Goal: Task Accomplishment & Management: Manage account settings

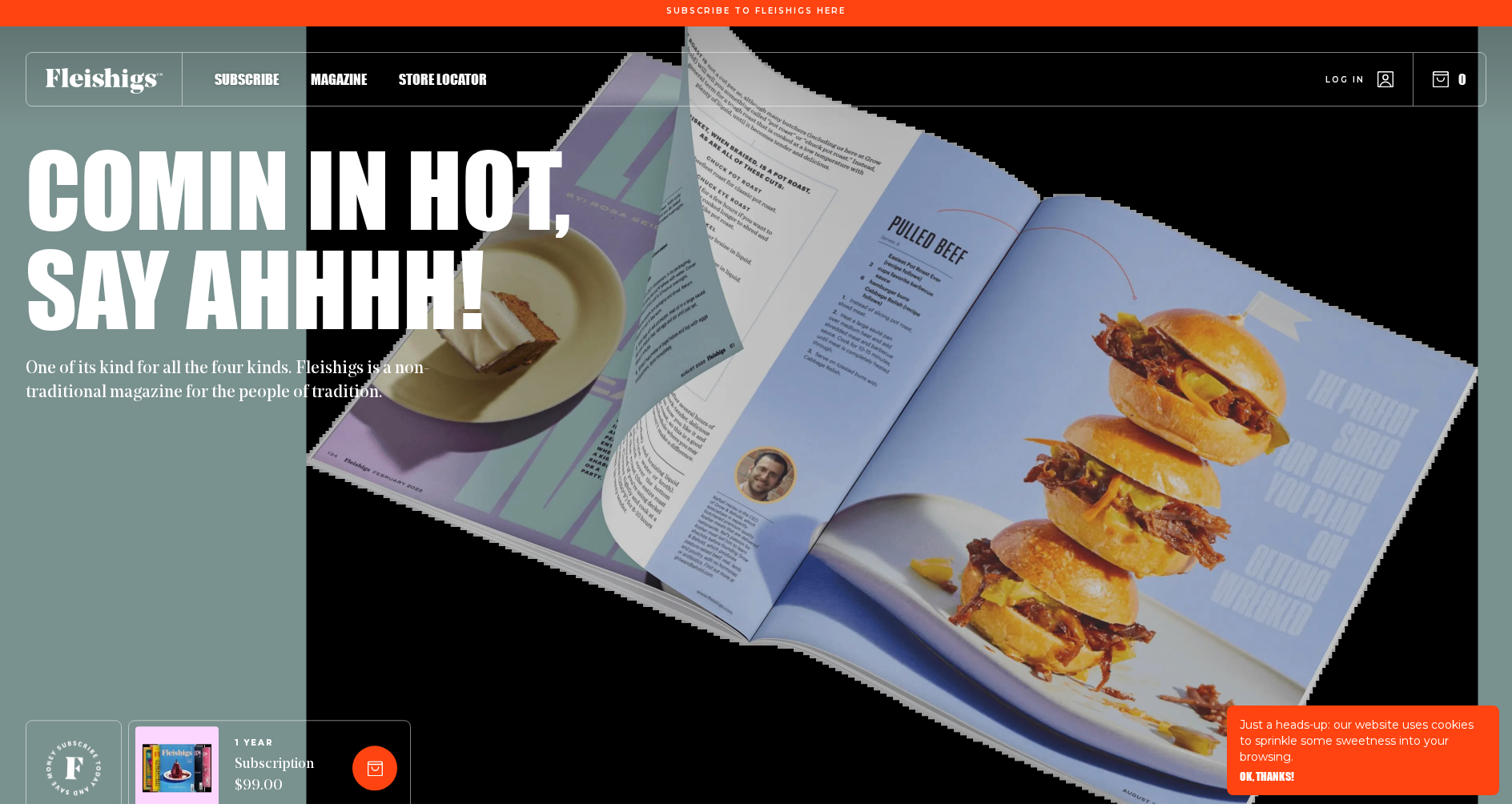
scroll to position [4, 2]
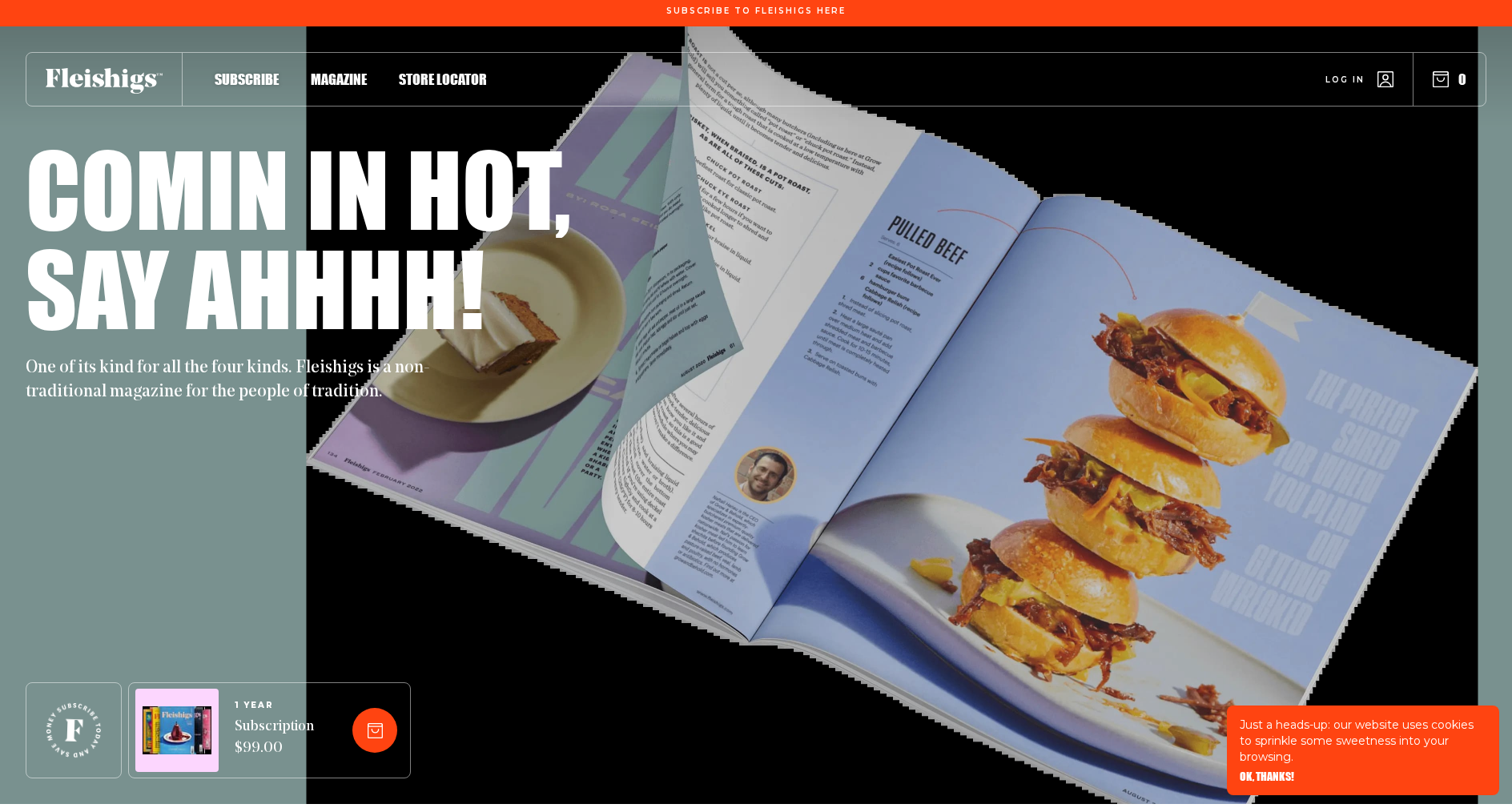
click at [1360, 73] on span "Log in" at bounding box center [1345, 67] width 39 height 12
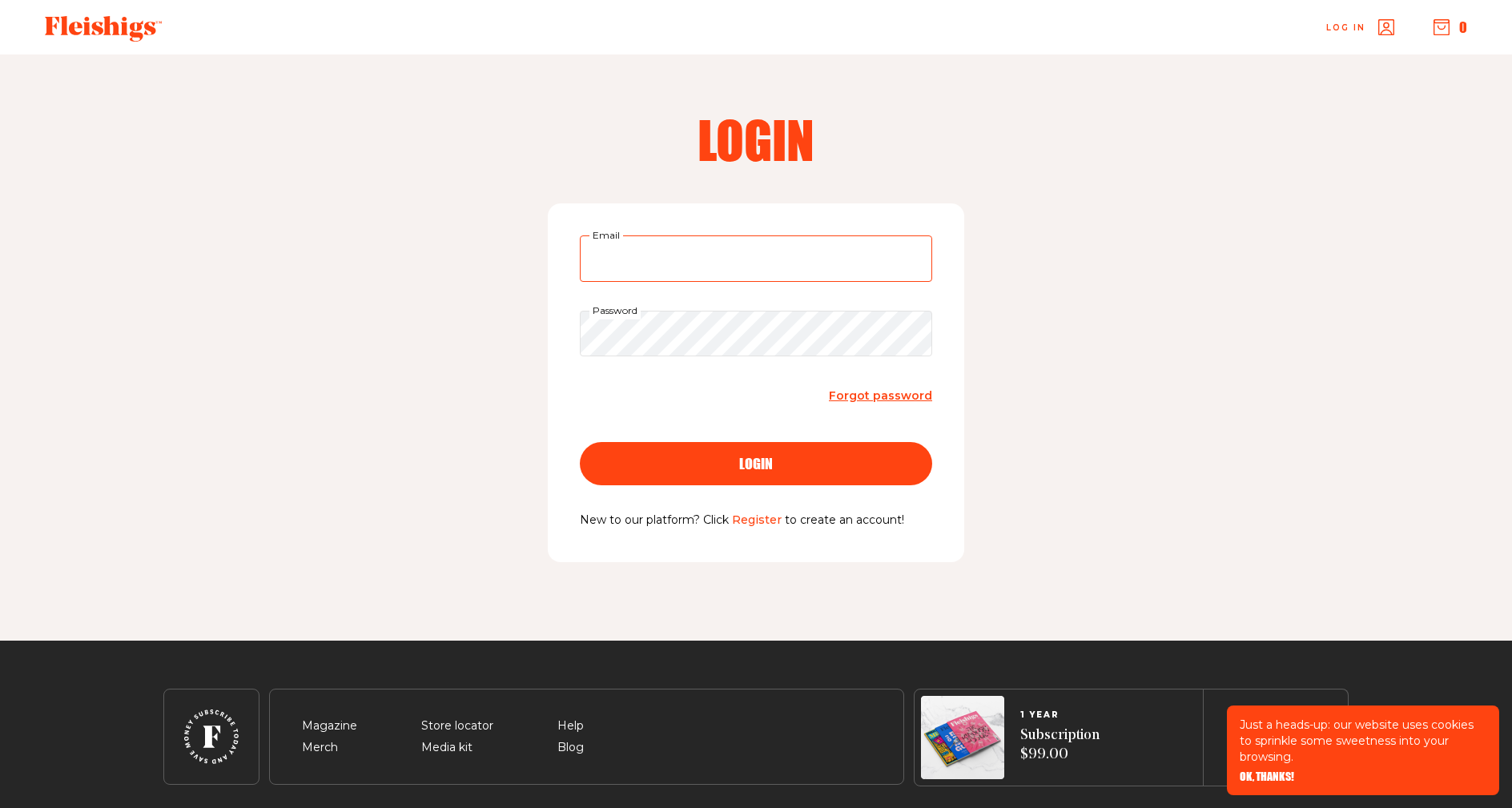
type input "gross90212@gmail.com"
click at [756, 462] on button "login" at bounding box center [755, 464] width 352 height 43
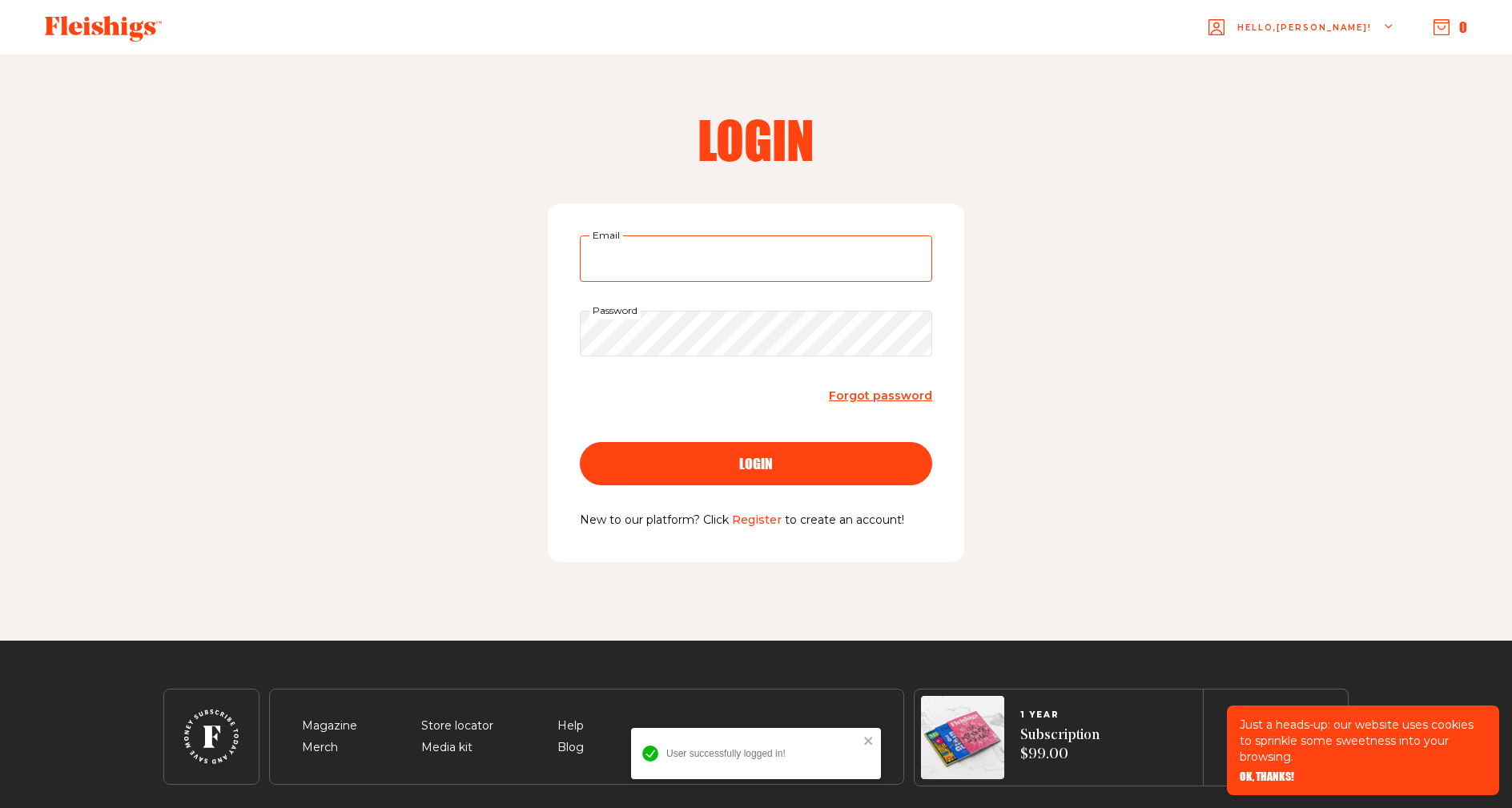
type input "gross90212@gmail.com"
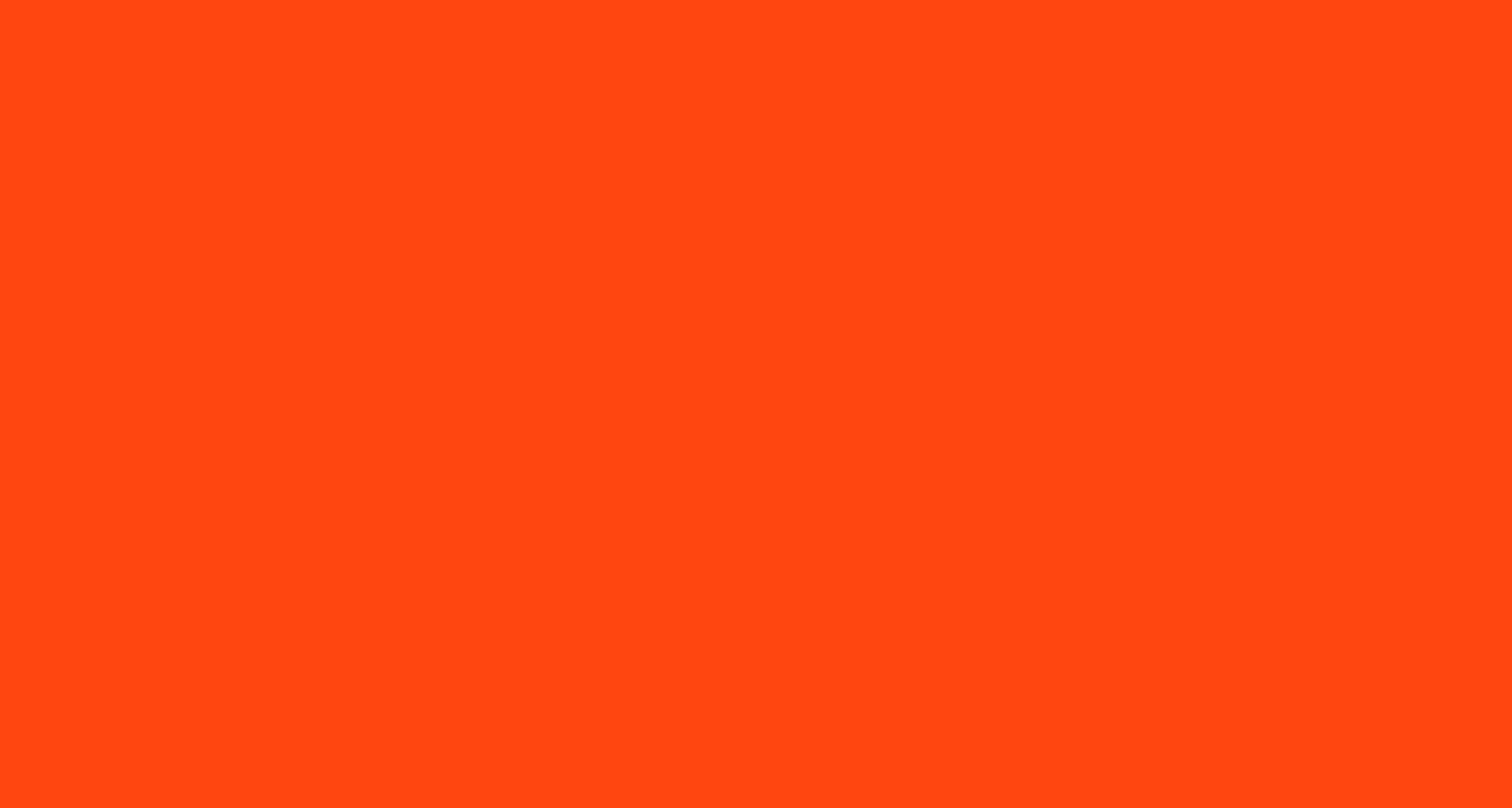
scroll to position [0, 1]
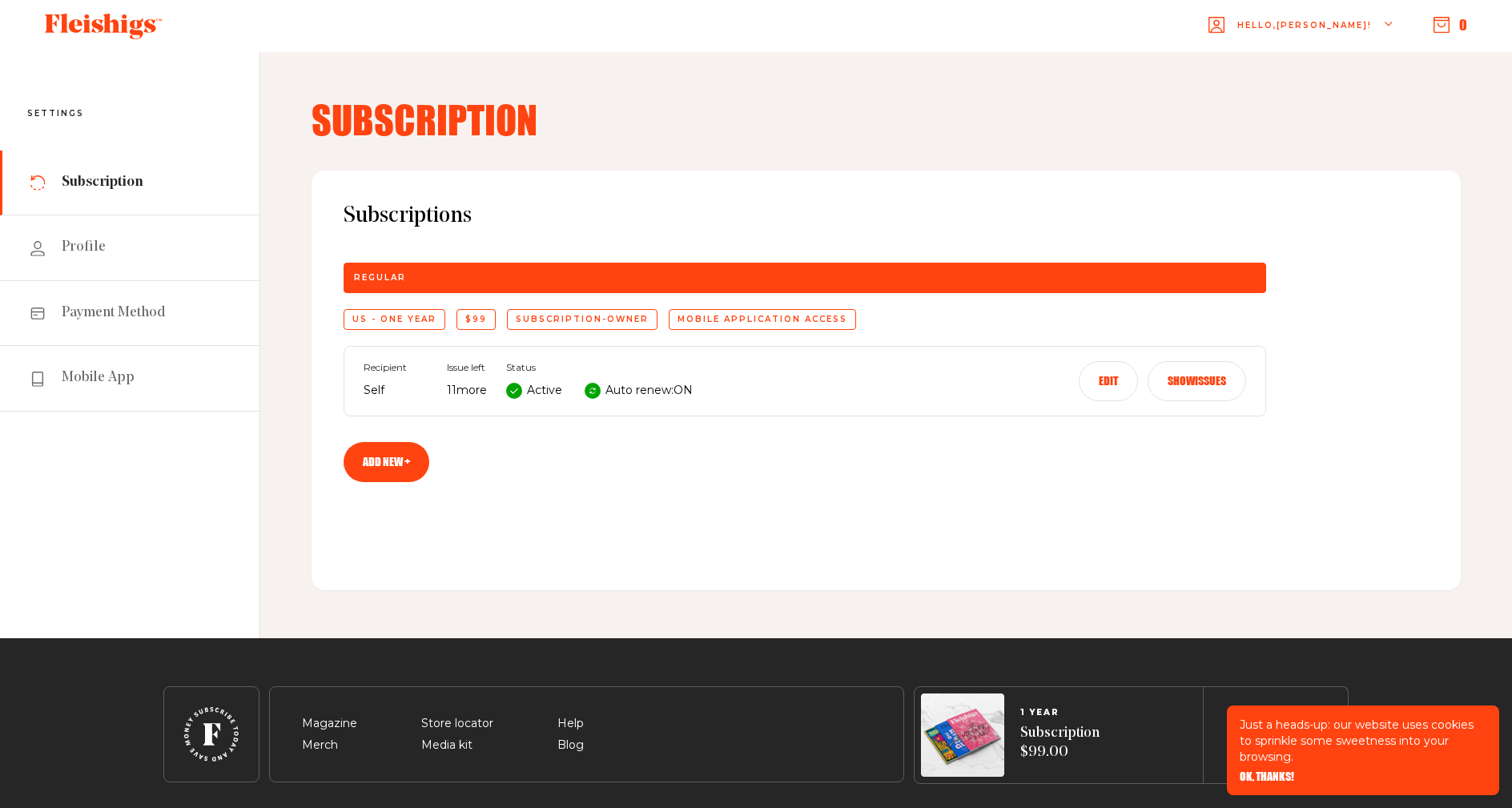
scroll to position [3, 0]
click at [109, 242] on link "Profile" at bounding box center [130, 248] width 259 height 65
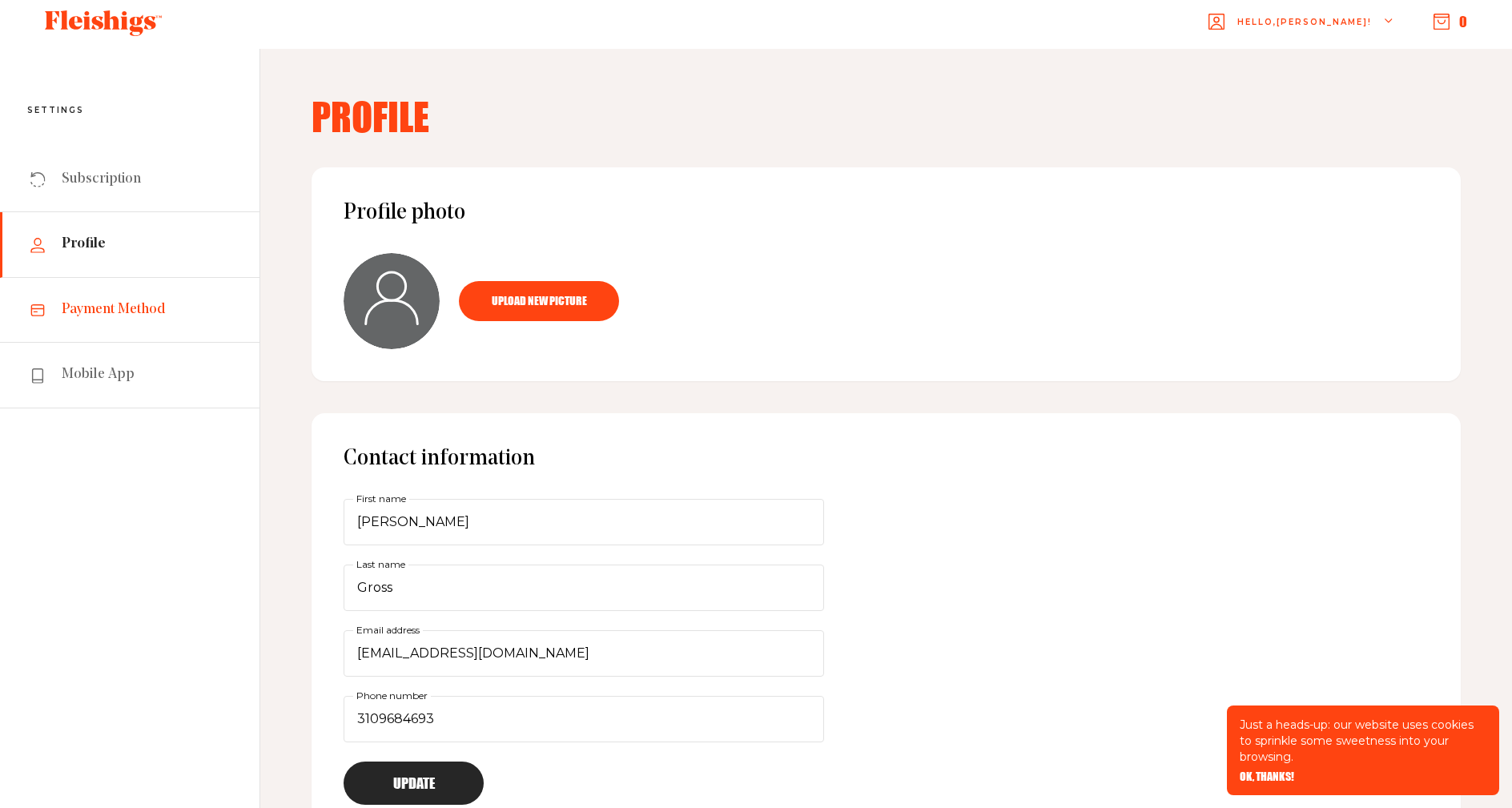
scroll to position [17, 0]
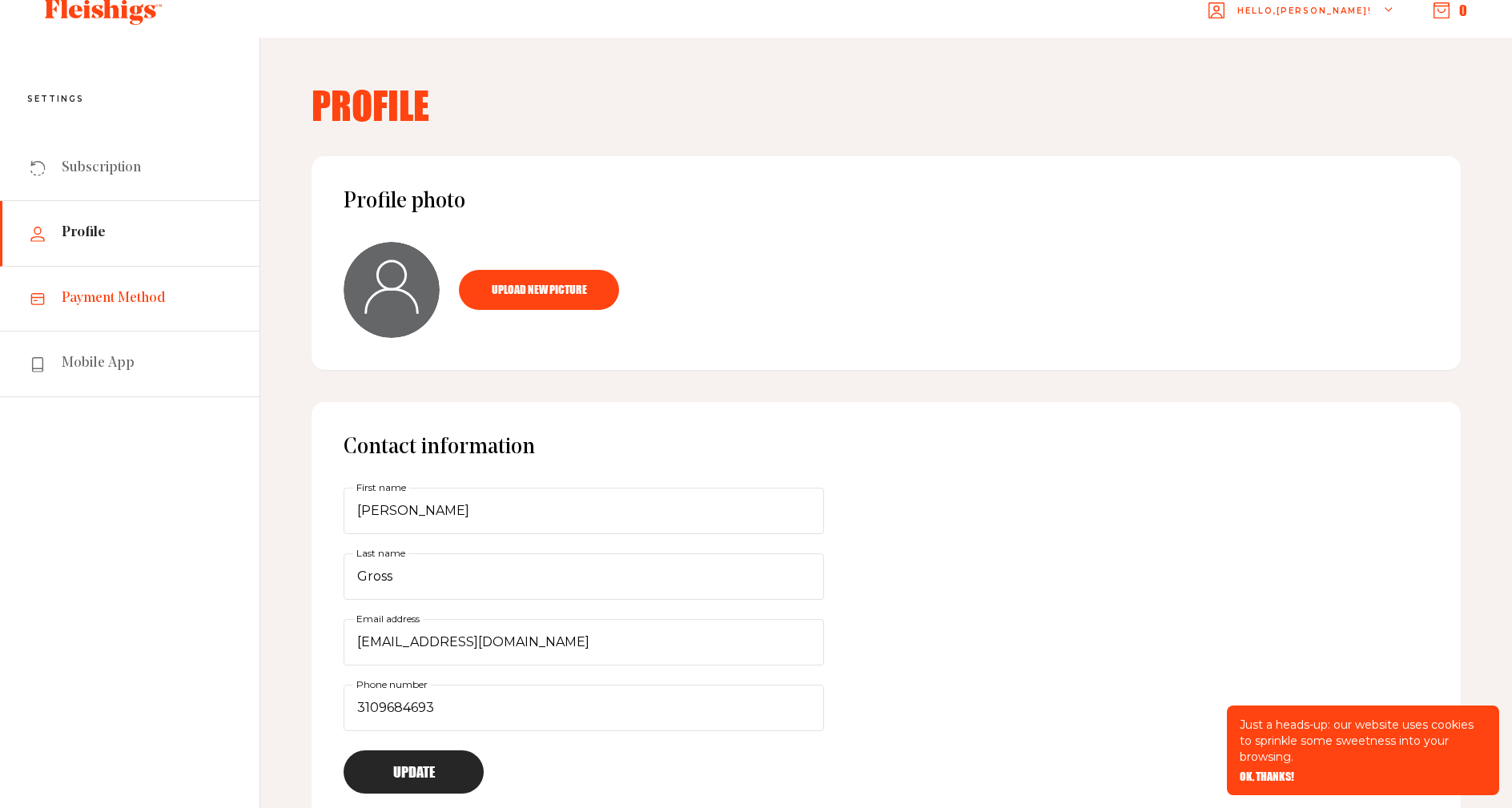
click at [140, 312] on link "Payment Method" at bounding box center [130, 299] width 259 height 65
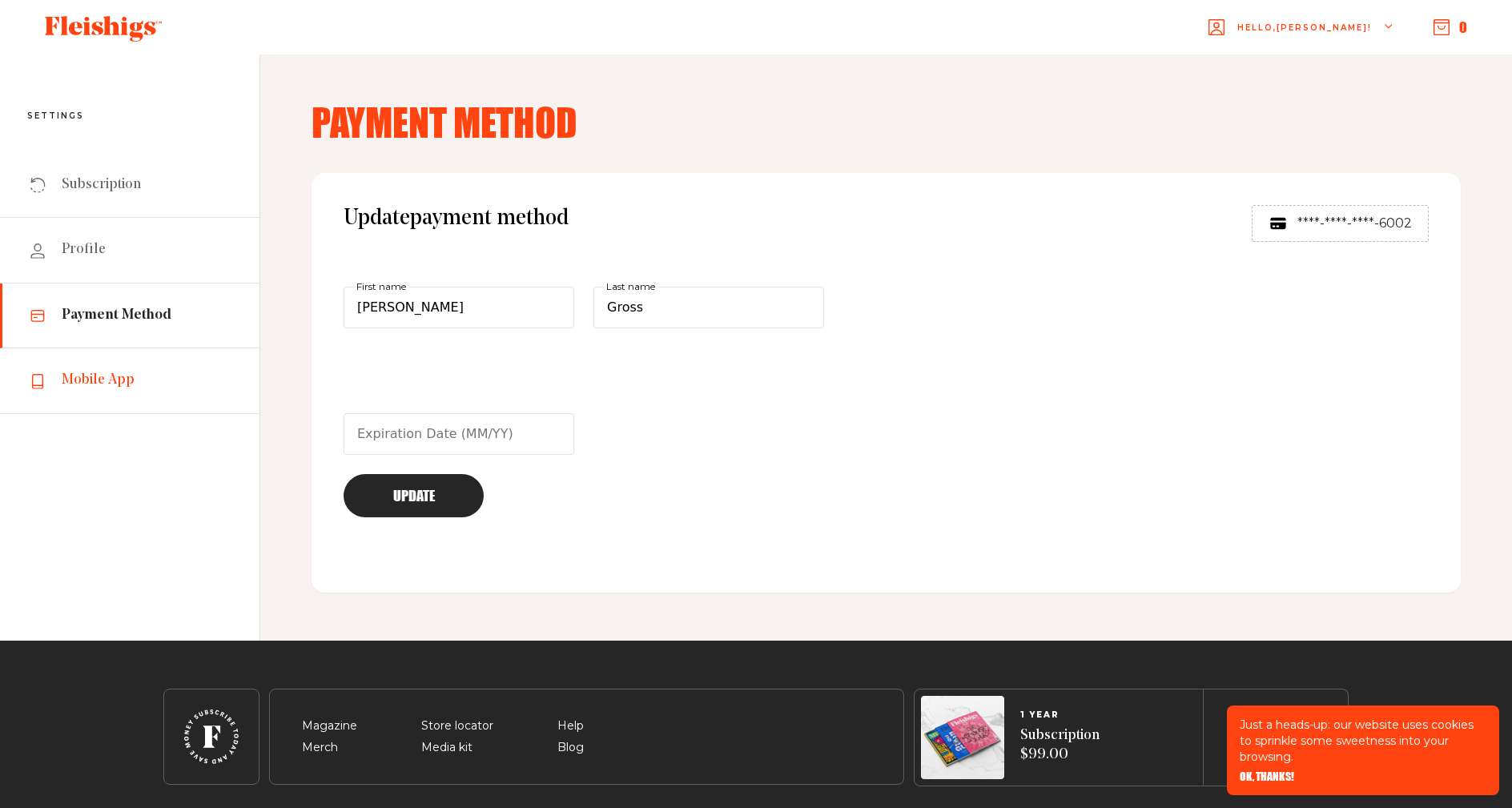
click at [130, 376] on span "Mobile App" at bounding box center [97, 380] width 72 height 20
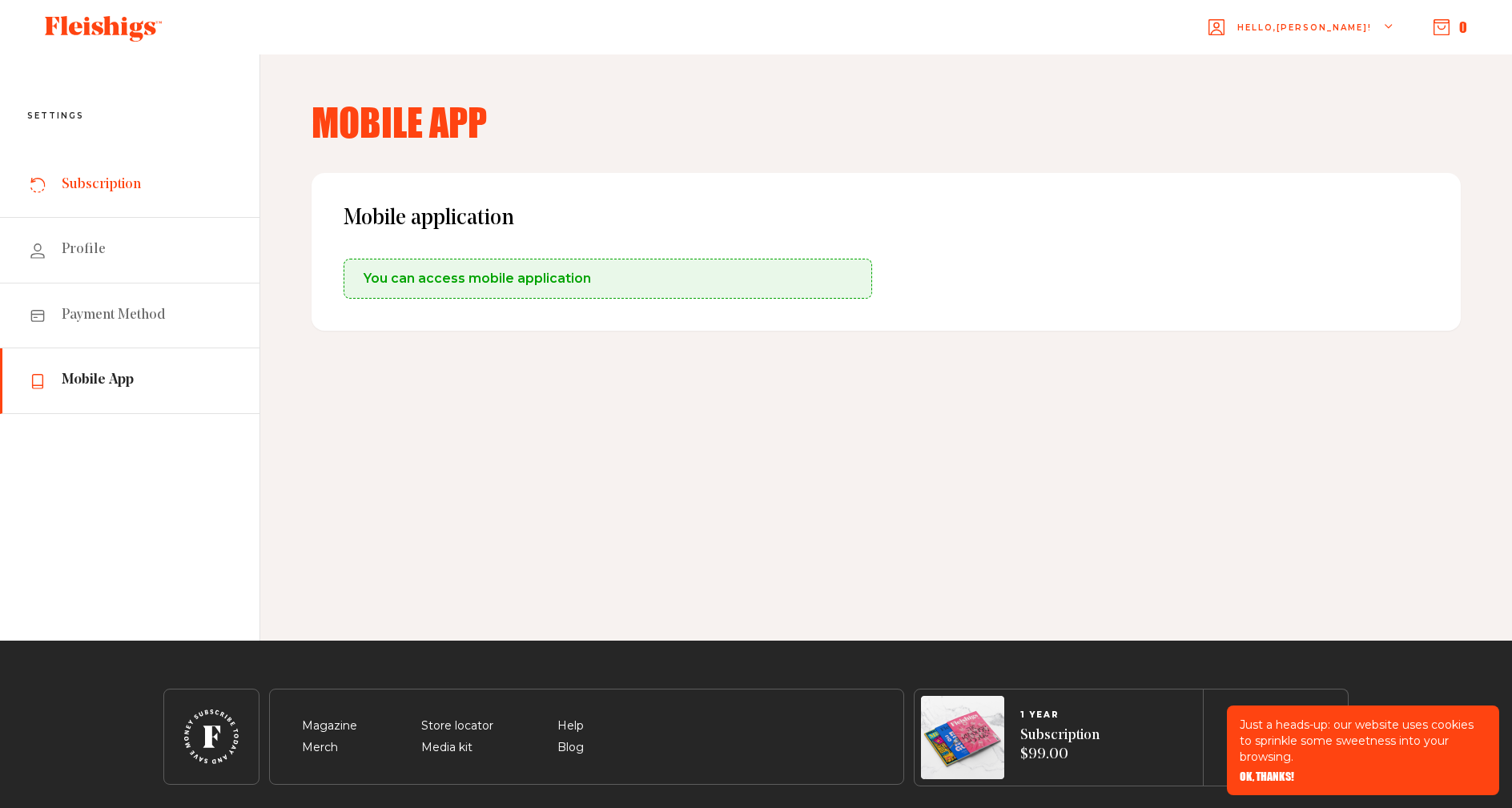
click at [132, 186] on span "Subscription" at bounding box center [101, 185] width 79 height 20
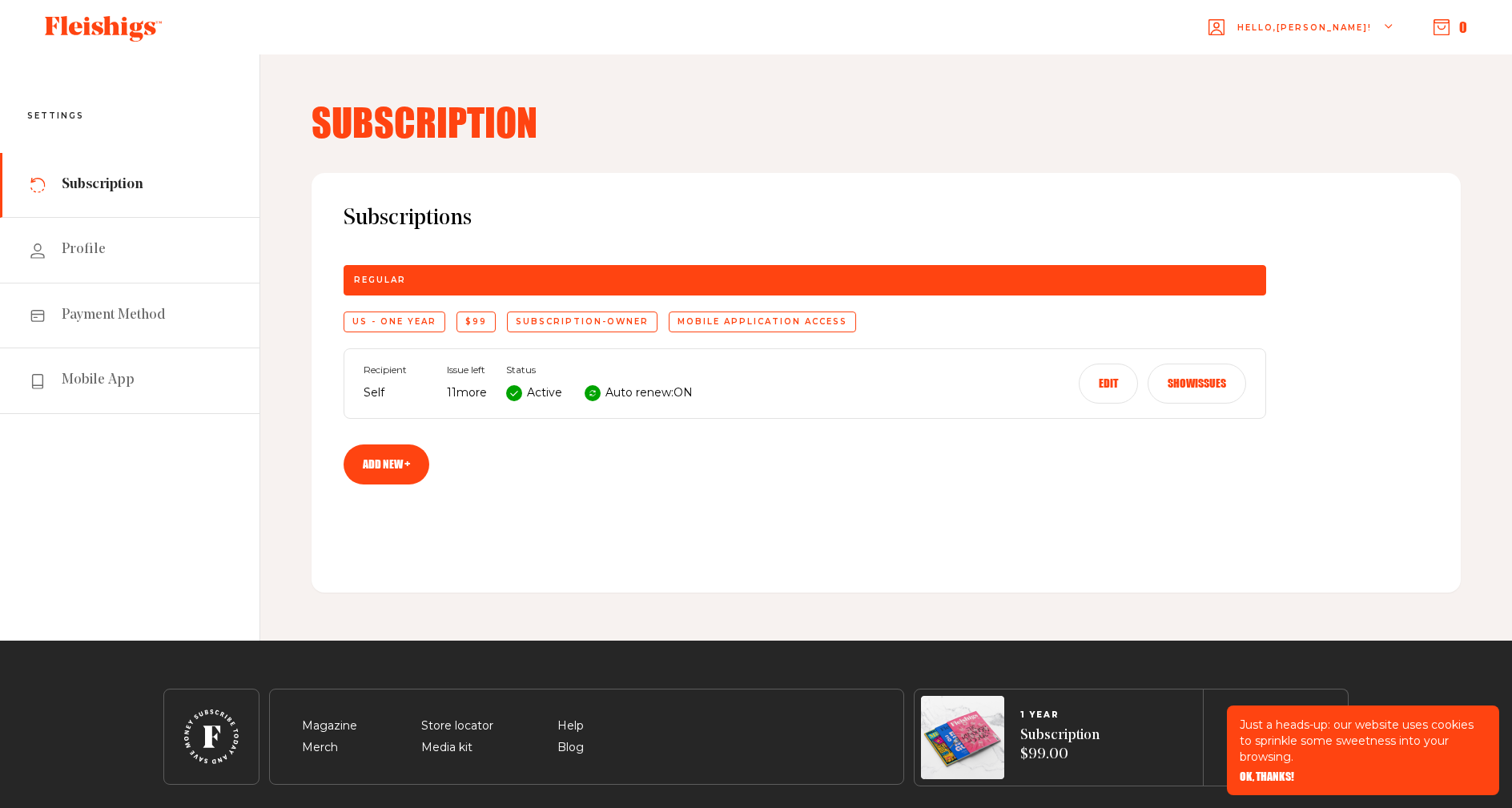
click at [1099, 390] on button "Edit" at bounding box center [1108, 383] width 60 height 40
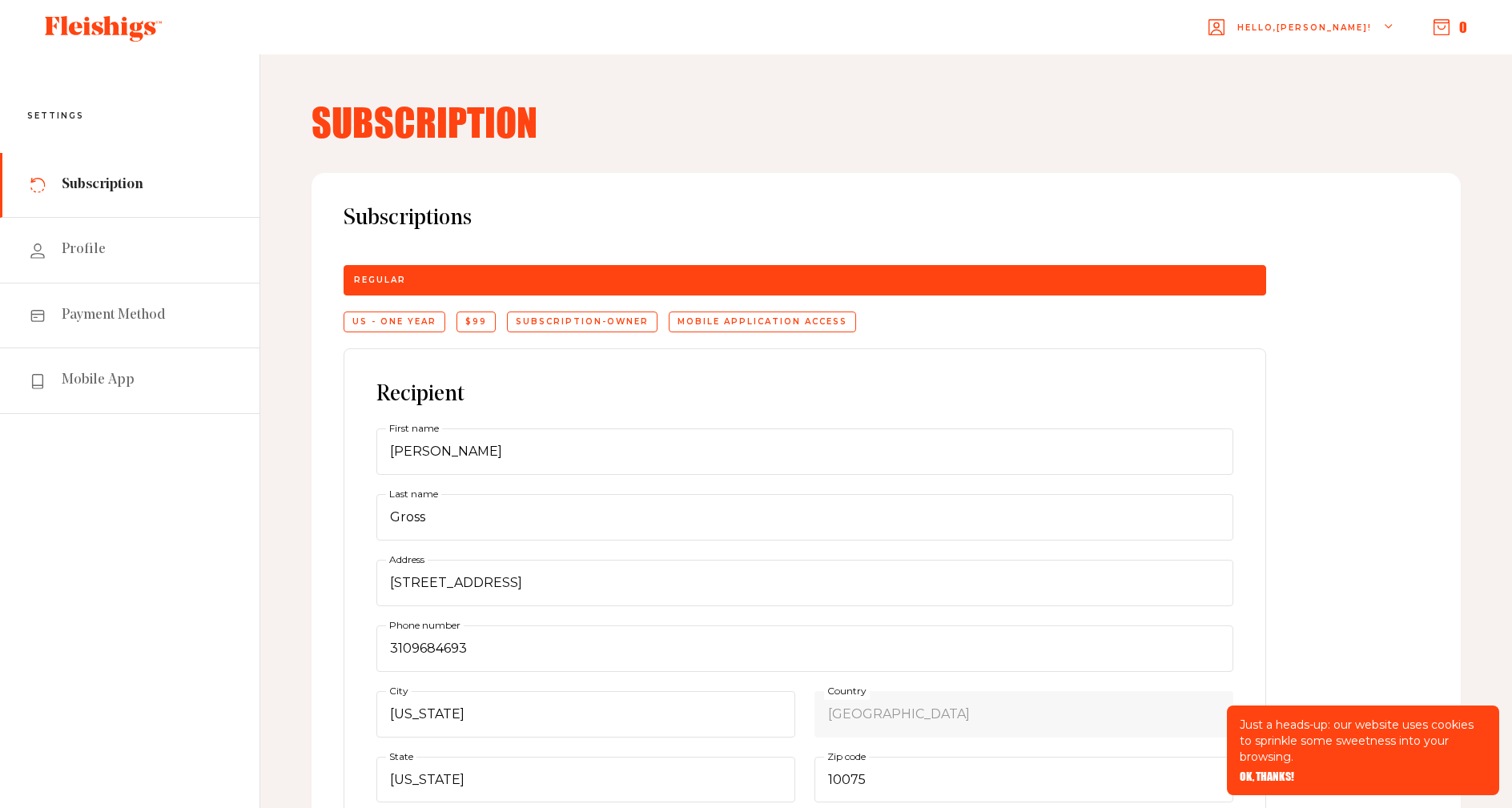
click at [1440, 27] on icon "button" at bounding box center [1441, 27] width 16 height 16
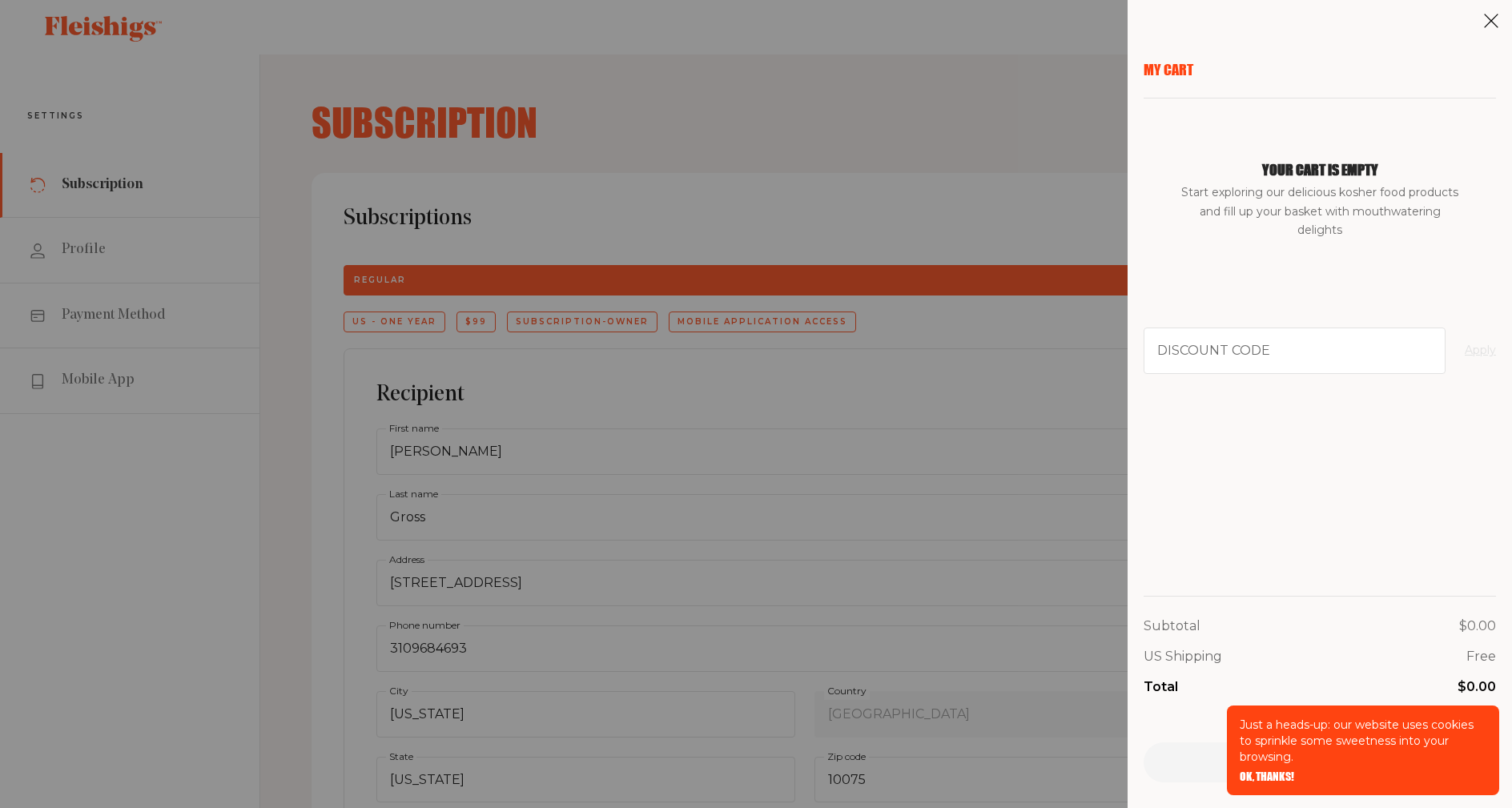
click at [1482, 20] on aside "My Cart Your cart is empty Start exploring our delicious kosher food products a…" at bounding box center [1319, 404] width 384 height 808
click at [1495, 16] on icon at bounding box center [1491, 20] width 16 height 16
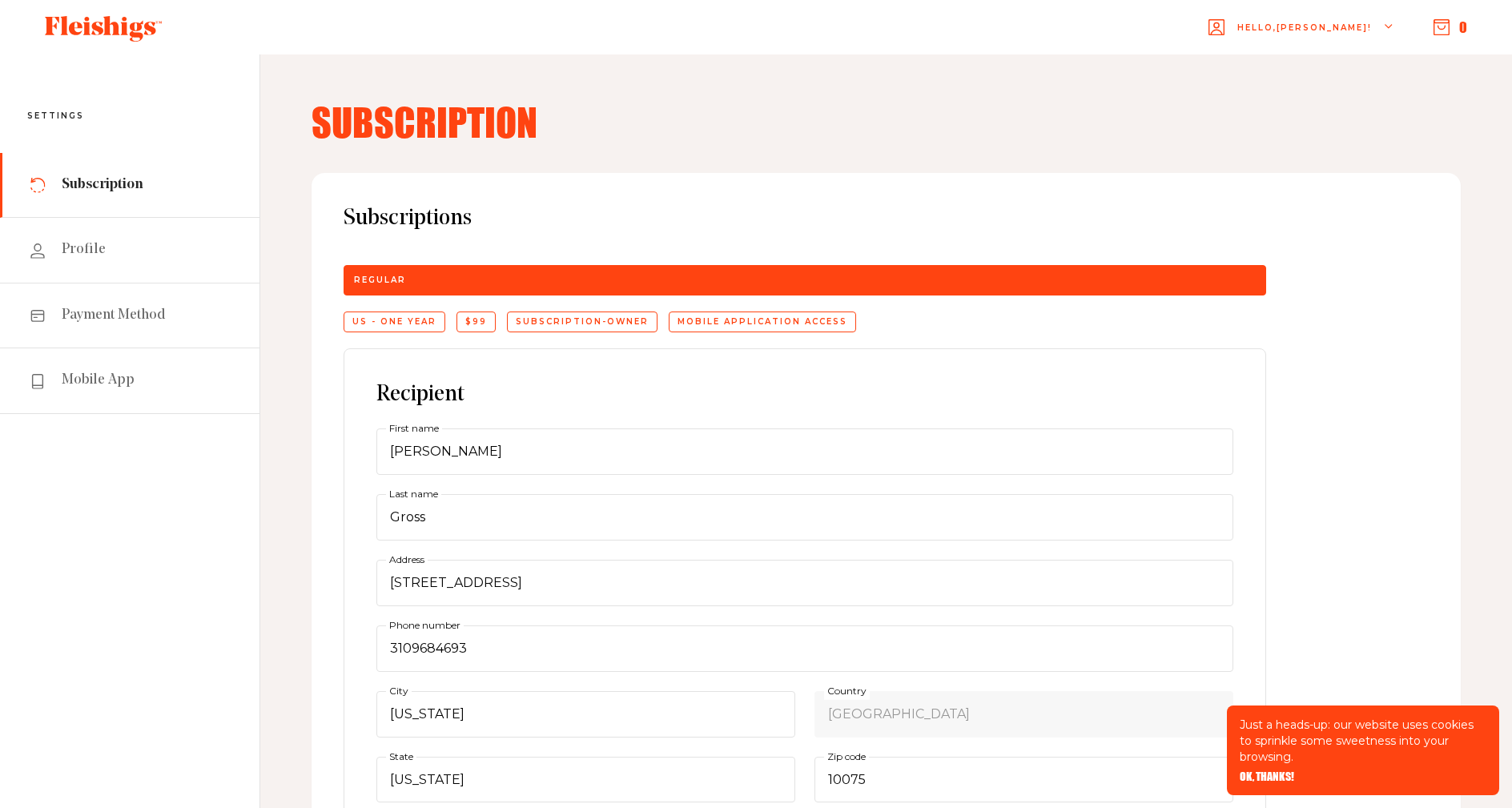
click at [1388, 27] on icon "button" at bounding box center [1388, 26] width 9 height 9
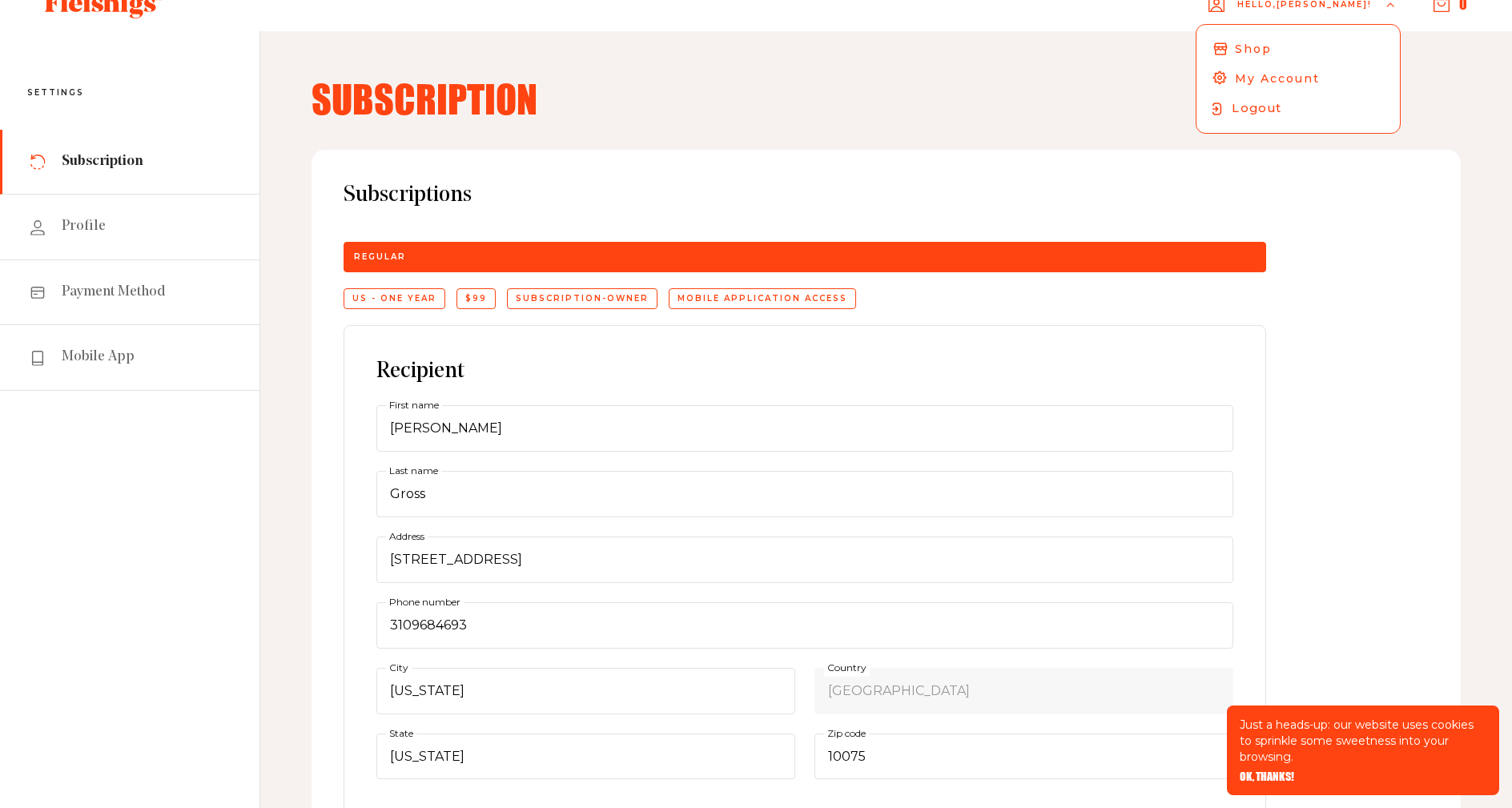
click at [1281, 109] on span "Logout" at bounding box center [1256, 107] width 49 height 18
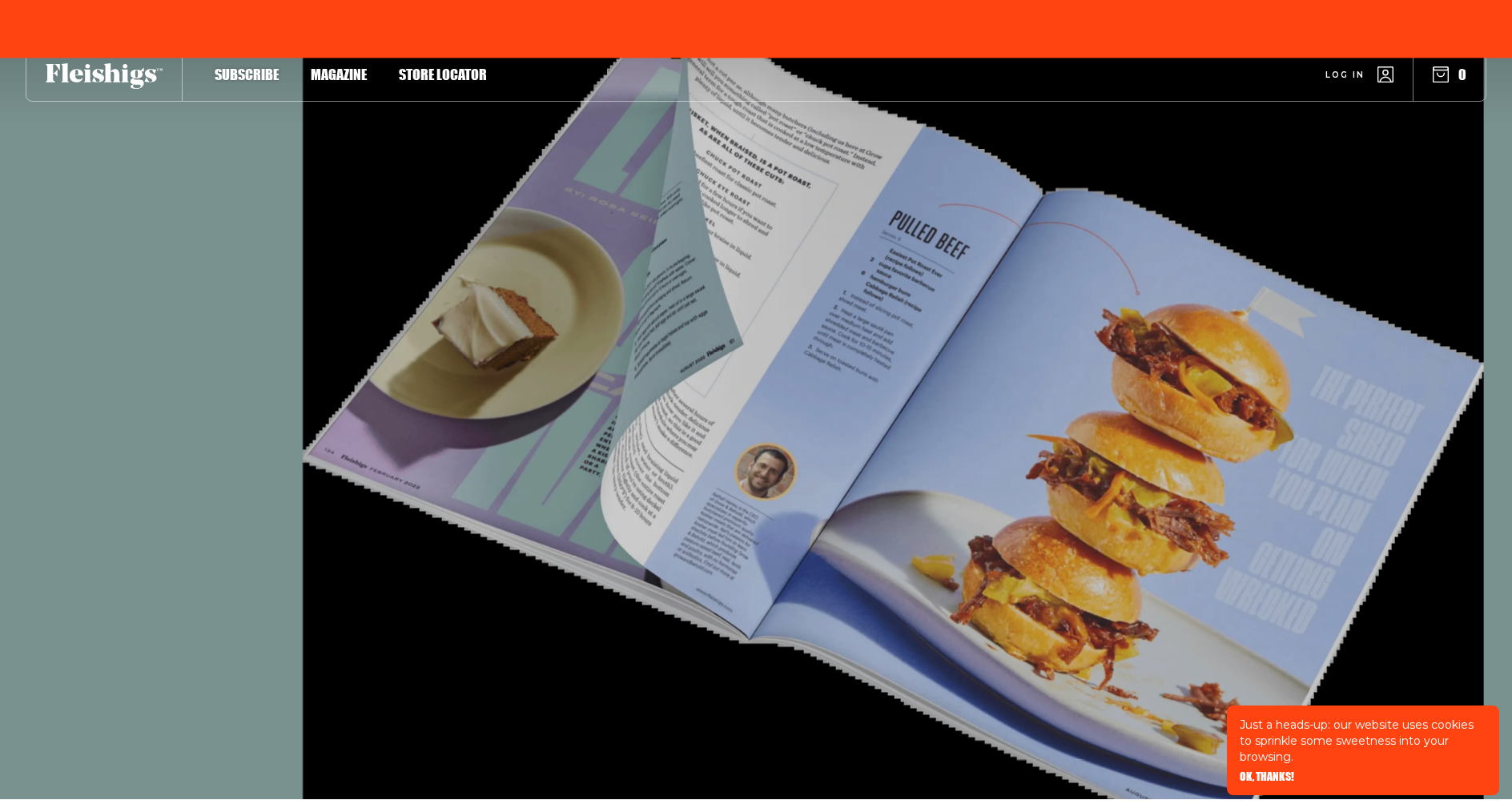
scroll to position [9, 0]
